Goal: Task Accomplishment & Management: Manage account settings

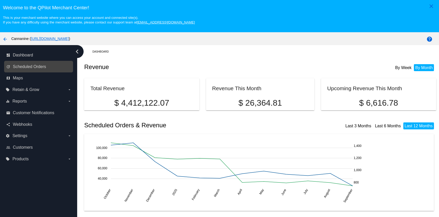
click at [29, 69] on link "update Scheduled Orders" at bounding box center [38, 67] width 65 height 8
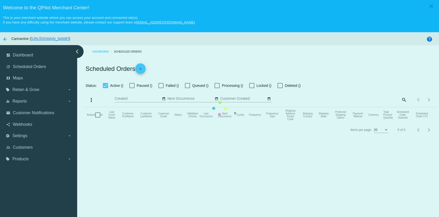
checkbox input "true"
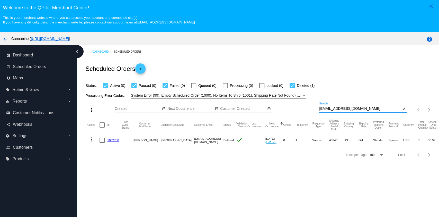
click at [377, 108] on input "[EMAIL_ADDRESS][DOMAIN_NAME]" at bounding box center [360, 109] width 82 height 4
paste input "[EMAIL_ADDRESS]"
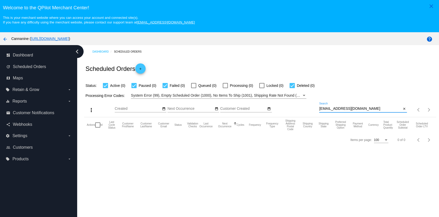
click at [353, 107] on input "[EMAIL_ADDRESS][DOMAIN_NAME]" at bounding box center [360, 109] width 82 height 4
paste input "gmai"
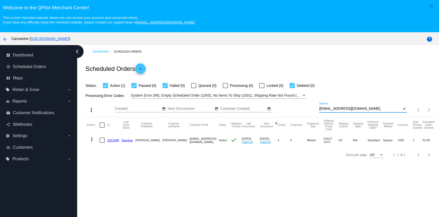
type input "[EMAIL_ADDRESS][DOMAIN_NAME]"
click at [91, 138] on mat-icon "more_vert" at bounding box center [92, 139] width 6 height 6
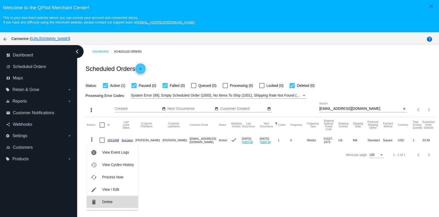
click at [108, 201] on span "Delete" at bounding box center [107, 201] width 10 height 4
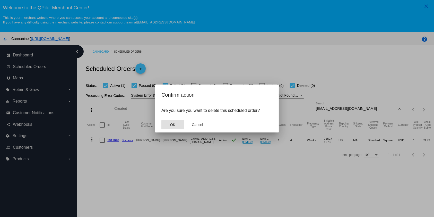
click at [173, 127] on button "OK" at bounding box center [172, 124] width 23 height 9
